Goal: Information Seeking & Learning: Understand process/instructions

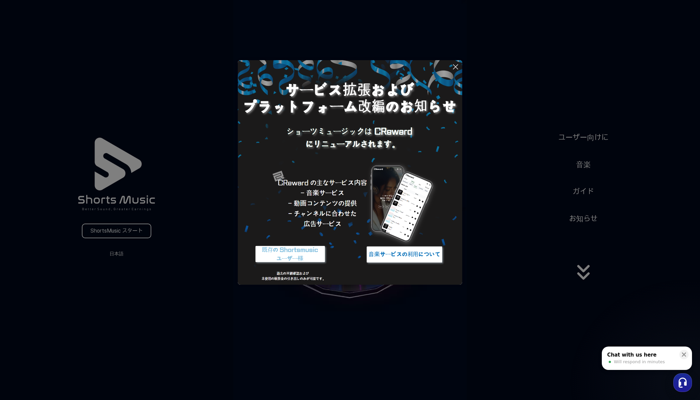
click at [430, 245] on img at bounding box center [404, 254] width 83 height 25
click at [458, 68] on icon at bounding box center [455, 67] width 8 height 8
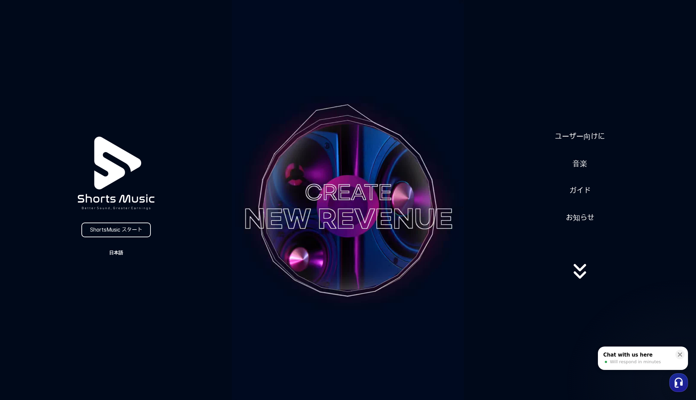
click at [116, 251] on button "日本語" at bounding box center [116, 252] width 32 height 9
click at [123, 281] on button "日本語" at bounding box center [116, 280] width 27 height 7
click at [581, 278] on icon at bounding box center [580, 274] width 12 height 7
click at [583, 190] on link "ガイド" at bounding box center [580, 190] width 26 height 16
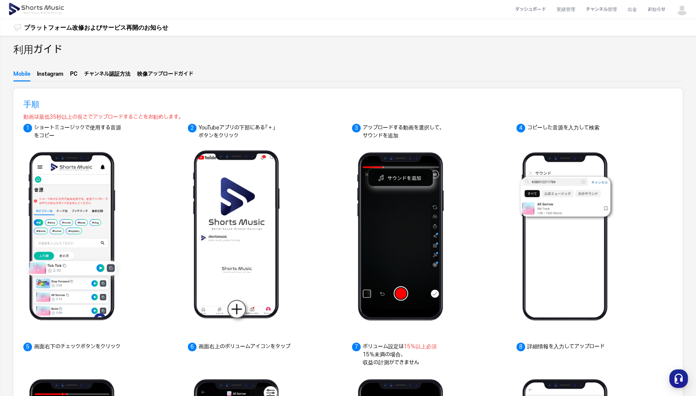
click at [55, 75] on button "Instagram" at bounding box center [50, 75] width 26 height 11
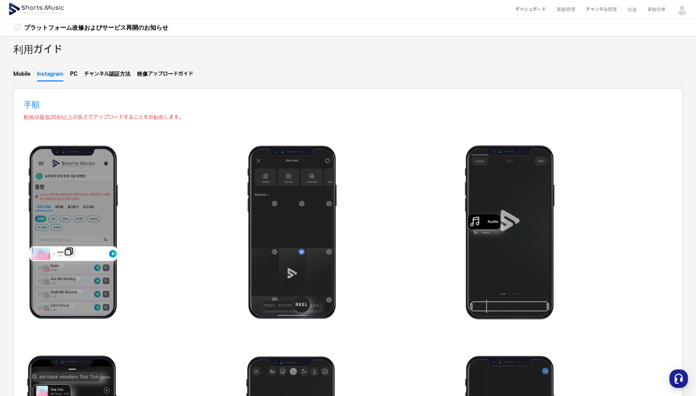
click at [102, 77] on button "チャンネ  ル認証方法" at bounding box center [107, 75] width 46 height 9
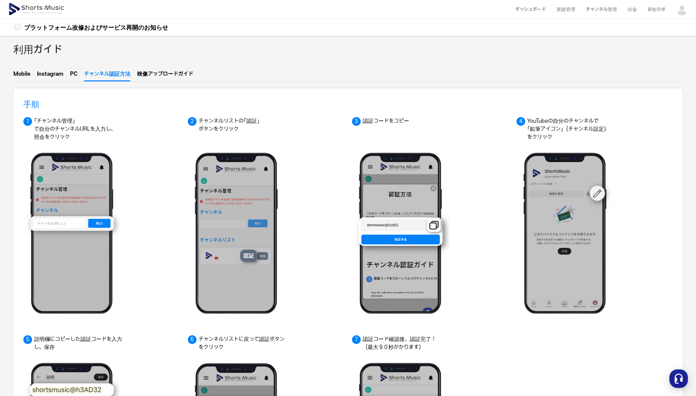
click at [47, 9] on img at bounding box center [37, 9] width 58 height 19
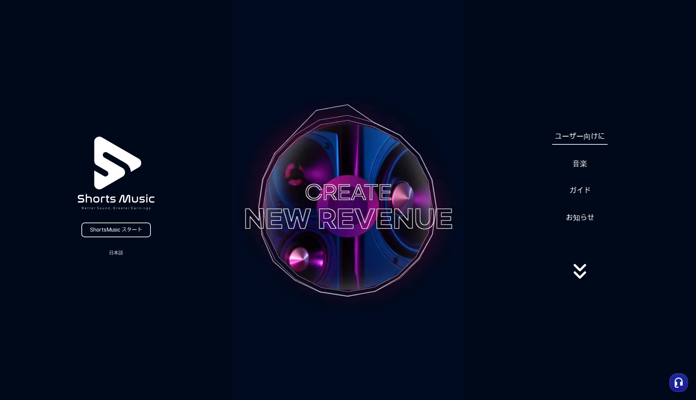
click at [587, 134] on link "ユーザー向けに" at bounding box center [580, 136] width 55 height 16
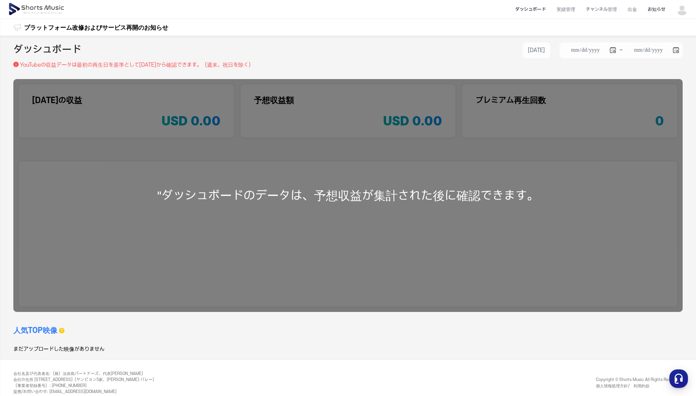
click at [655, 13] on li "お知らせ" at bounding box center [657, 10] width 28 height 18
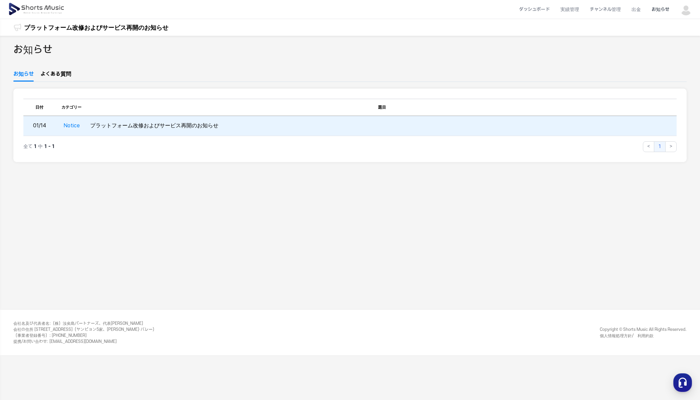
click at [194, 127] on td "プラットフォーム改修およびサービス再開のお知らせ" at bounding box center [381, 126] width 589 height 20
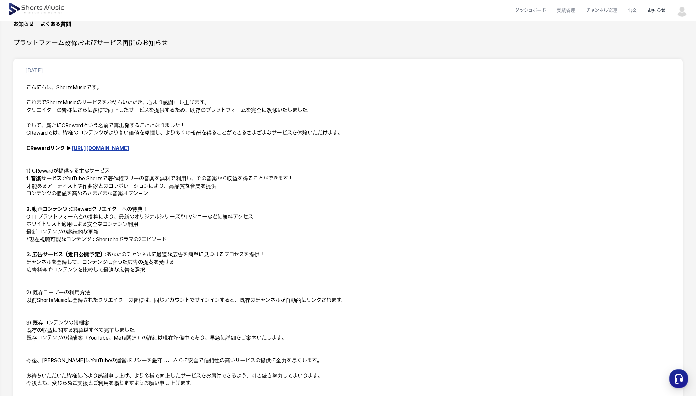
scroll to position [33, 0]
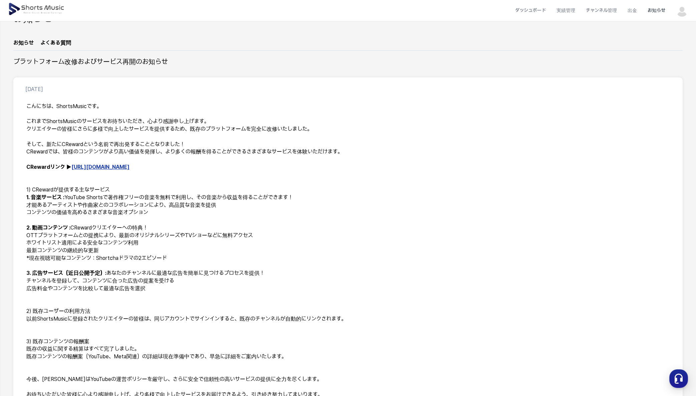
click at [113, 170] on p "CRewardリンク ▶ https://creward.net/" at bounding box center [348, 168] width 644 height 8
click at [109, 167] on link "https://creward.net/" at bounding box center [100, 167] width 58 height 6
